Goal: Task Accomplishment & Management: Manage account settings

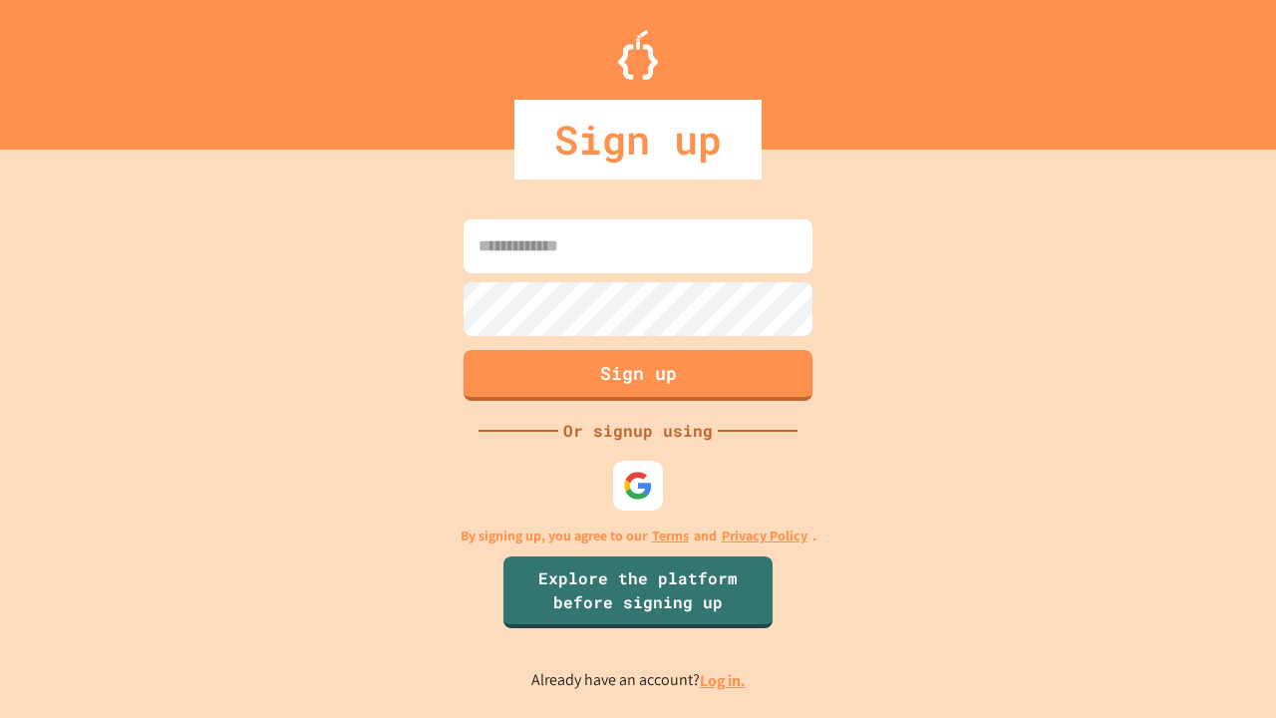
click at [724, 680] on link "Log in." at bounding box center [723, 680] width 46 height 21
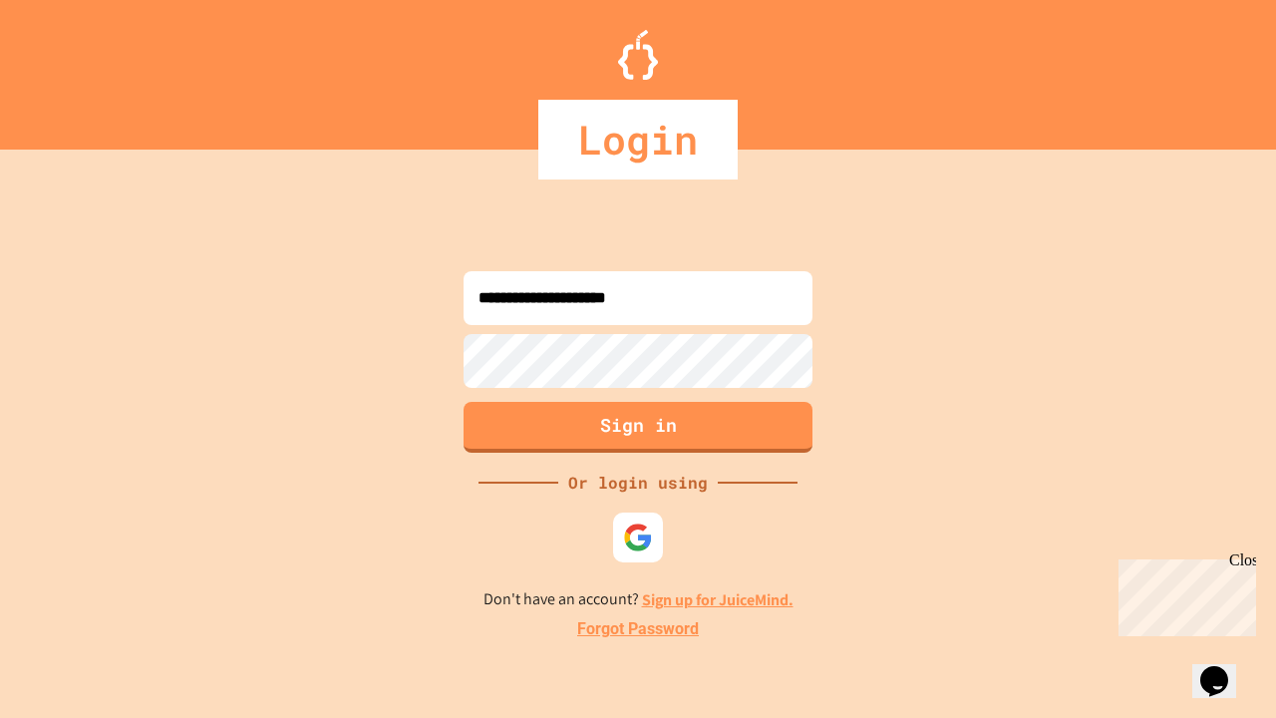
type input "**********"
